Goal: Task Accomplishment & Management: Complete application form

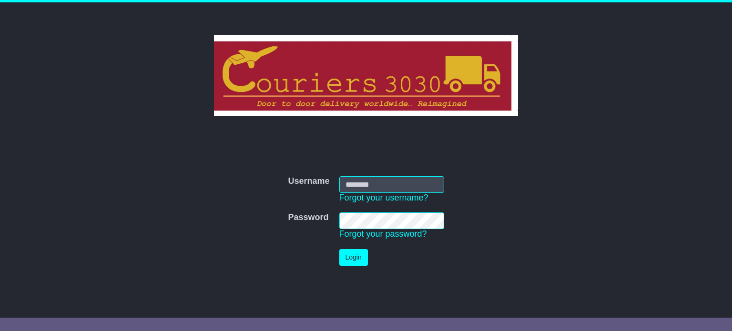
click at [499, 194] on form "Username Username Forgot your username? Password Password Forgot your password?…" at bounding box center [366, 221] width 479 height 99
click at [190, 230] on form "Username Username Forgot your username? Password Password Forgot your password?…" at bounding box center [366, 221] width 479 height 99
click at [522, 278] on div "Username Username Forgot your username? Password Password Forgot your password?…" at bounding box center [366, 214] width 488 height 168
click at [118, 200] on div "Username Username Forgot your username? Password Password Forgot your password?…" at bounding box center [366, 152] width 732 height 300
click at [150, 199] on form "Username Username Forgot your username? Password Password Forgot your password?…" at bounding box center [366, 221] width 479 height 99
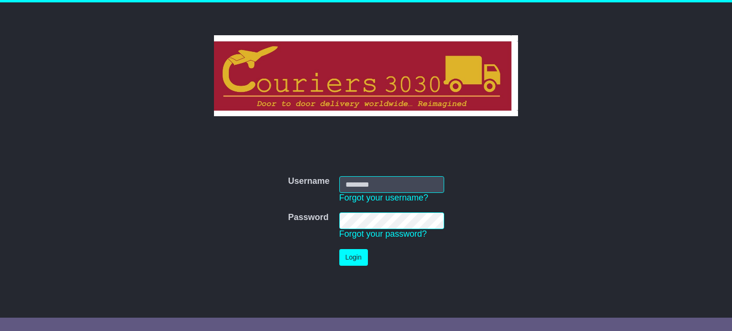
click at [150, 199] on form "Username Username Forgot your username? Password Password Forgot your password?…" at bounding box center [366, 221] width 479 height 99
click at [182, 257] on form "Username Username Forgot your username? Password Password Forgot your password?…" at bounding box center [366, 221] width 479 height 99
click at [456, 163] on div "Username Username Forgot your username? Password Password Forgot your password?…" at bounding box center [366, 213] width 488 height 113
